Goal: Transaction & Acquisition: Purchase product/service

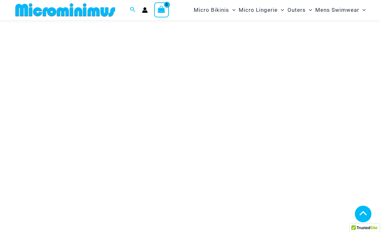
scroll to position [3915, 0]
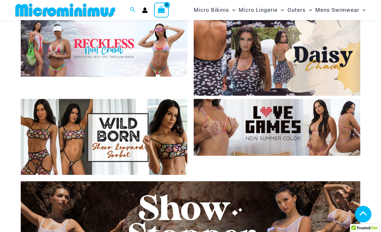
click at [325, 65] on img at bounding box center [277, 58] width 167 height 76
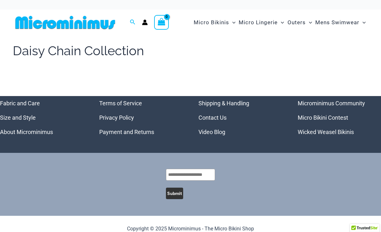
click at [125, 58] on h1 "Daisy Chain Collection" at bounding box center [78, 51] width 131 height 18
click at [301, 24] on span "Outers" at bounding box center [297, 22] width 18 height 16
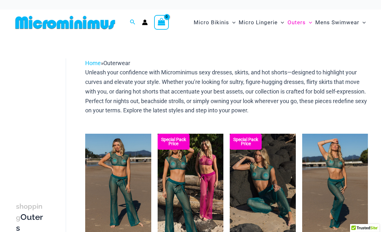
click at [283, 25] on span "Menu Toggle" at bounding box center [281, 22] width 6 height 6
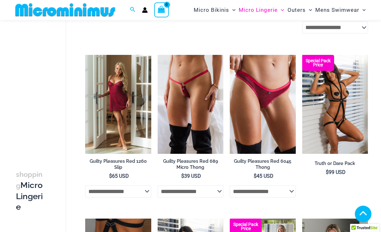
scroll to position [233, 0]
click at [85, 55] on img at bounding box center [85, 55] width 0 height 0
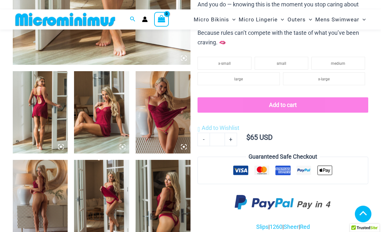
scroll to position [241, 0]
click at [166, 122] on img at bounding box center [163, 112] width 55 height 82
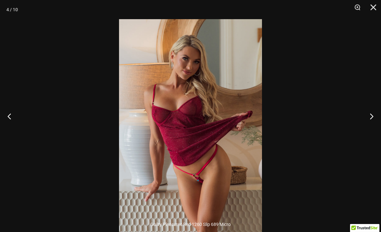
click at [373, 129] on button "Next" at bounding box center [369, 116] width 24 height 32
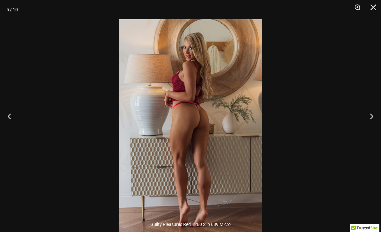
click at [371, 126] on button "Next" at bounding box center [369, 116] width 24 height 32
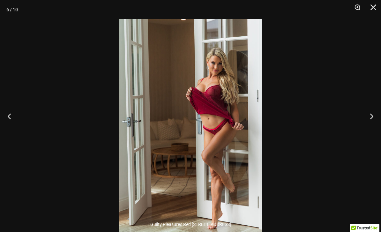
click at [368, 124] on button "Next" at bounding box center [369, 116] width 24 height 32
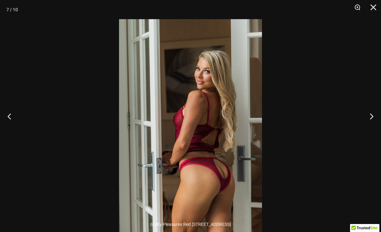
click at [368, 123] on button "Next" at bounding box center [369, 116] width 24 height 32
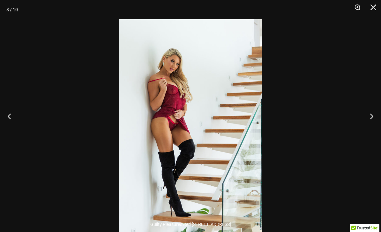
click at [367, 123] on button "Next" at bounding box center [369, 116] width 24 height 32
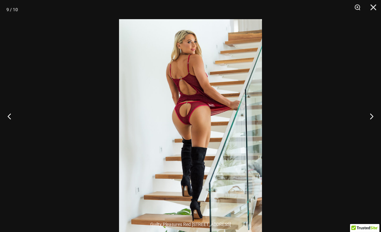
click at [368, 121] on button "Next" at bounding box center [369, 116] width 24 height 32
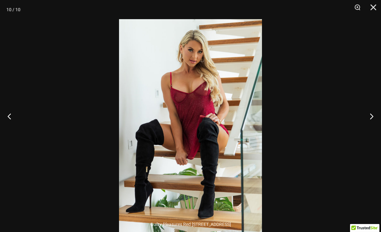
click at [373, 11] on button "Close" at bounding box center [371, 9] width 16 height 19
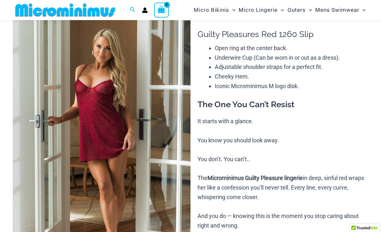
scroll to position [0, 0]
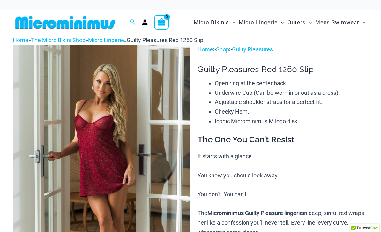
click at [270, 47] on link "Guilty Pleasures" at bounding box center [252, 49] width 41 height 7
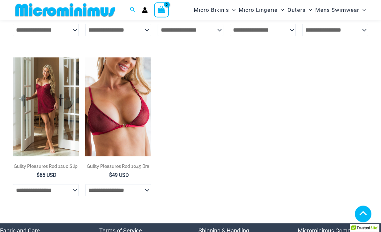
scroll to position [396, 0]
click at [73, 191] on select "**********" at bounding box center [46, 190] width 66 height 12
select select "*****"
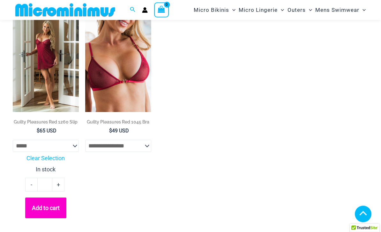
scroll to position [441, 0]
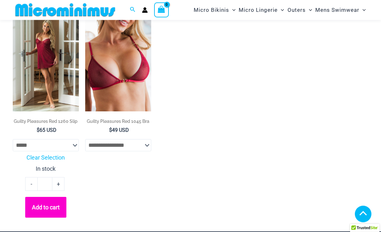
click at [49, 210] on button "Add to cart" at bounding box center [45, 207] width 41 height 21
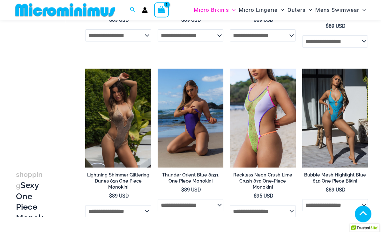
scroll to position [827, 0]
click at [148, 214] on select "**********" at bounding box center [118, 211] width 66 height 12
select select "*****"
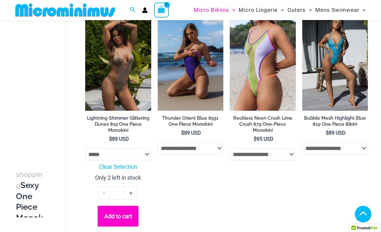
scroll to position [885, 0]
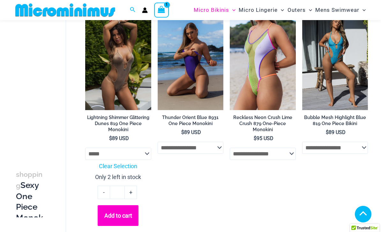
click at [125, 218] on button "Add to cart" at bounding box center [118, 215] width 41 height 21
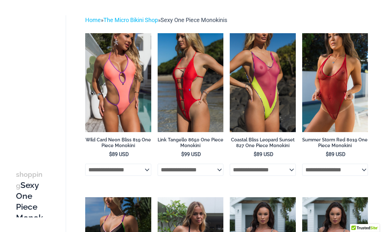
scroll to position [0, 0]
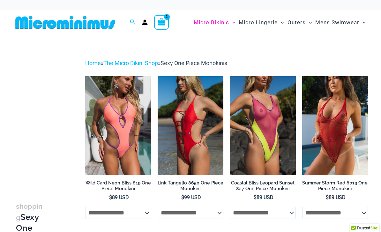
click at [85, 23] on img at bounding box center [65, 22] width 105 height 14
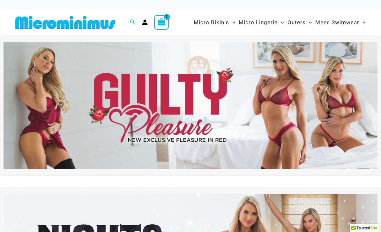
click at [251, 135] on img at bounding box center [191, 105] width 374 height 127
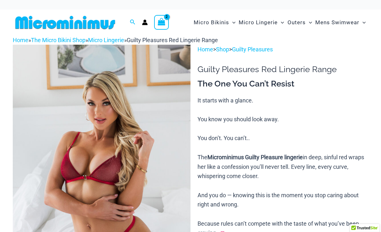
click at [95, 27] on img at bounding box center [65, 22] width 105 height 14
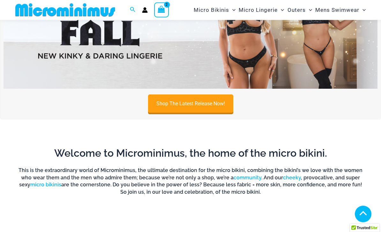
scroll to position [226, 0]
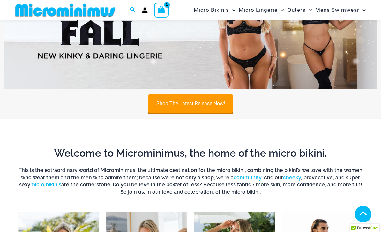
click at [221, 111] on link "Shop The Latest Release Now!" at bounding box center [190, 104] width 85 height 18
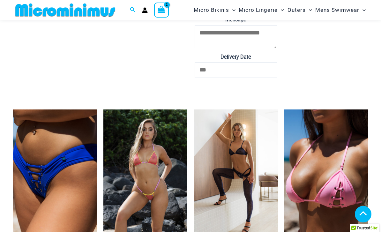
scroll to position [1807, 0]
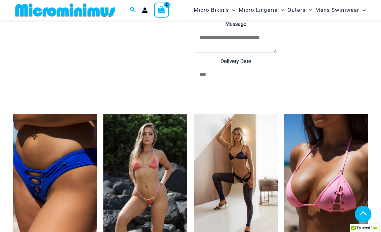
click at [162, 12] on icon "View Shopping Cart, 2 items" at bounding box center [161, 9] width 7 height 7
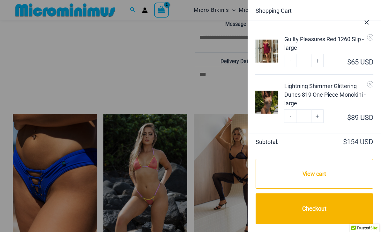
click at [314, 214] on link "Checkout" at bounding box center [315, 209] width 118 height 31
